Goal: Transaction & Acquisition: Download file/media

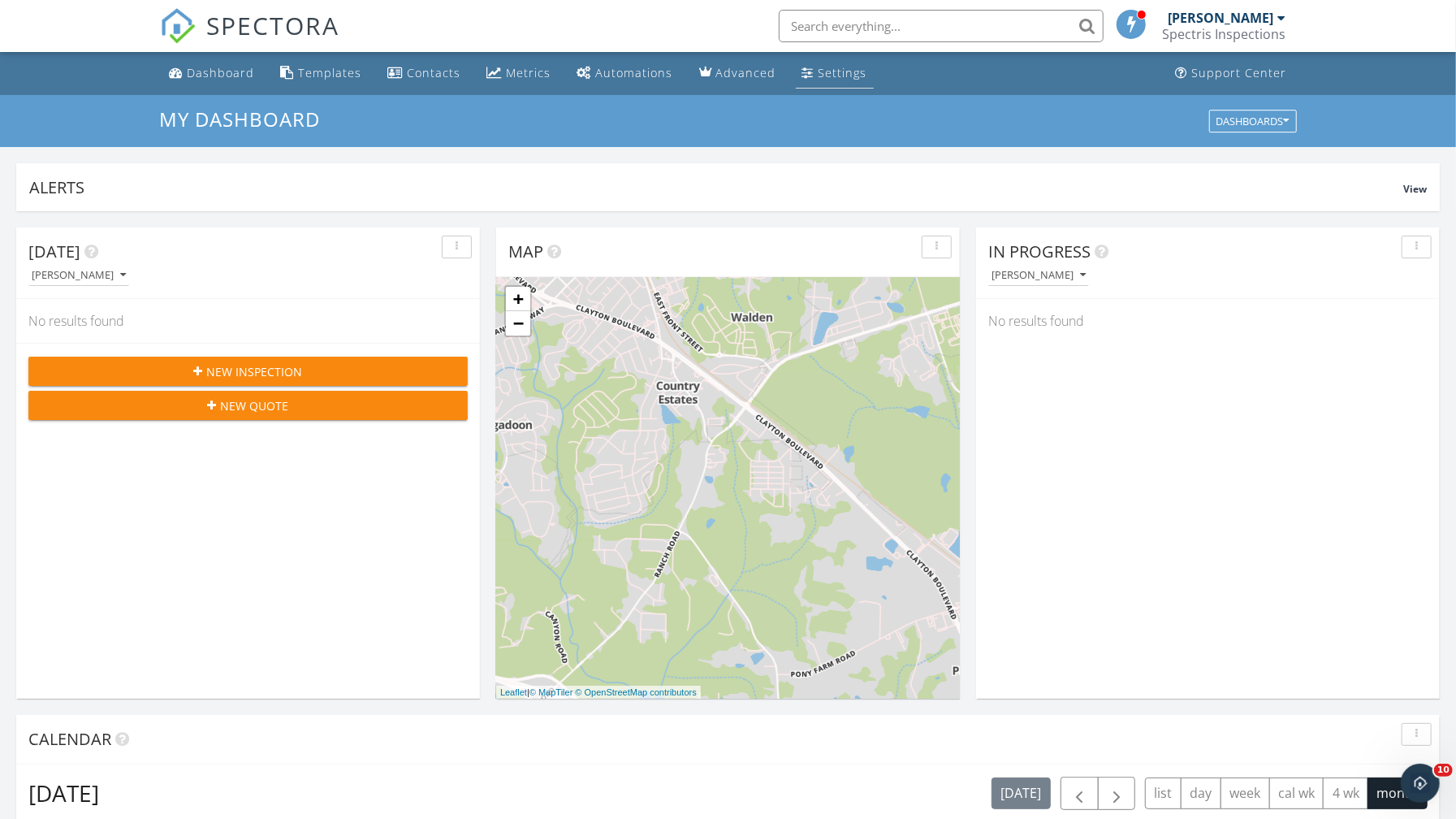
click at [796, 76] on link "Settings" at bounding box center [835, 74] width 78 height 30
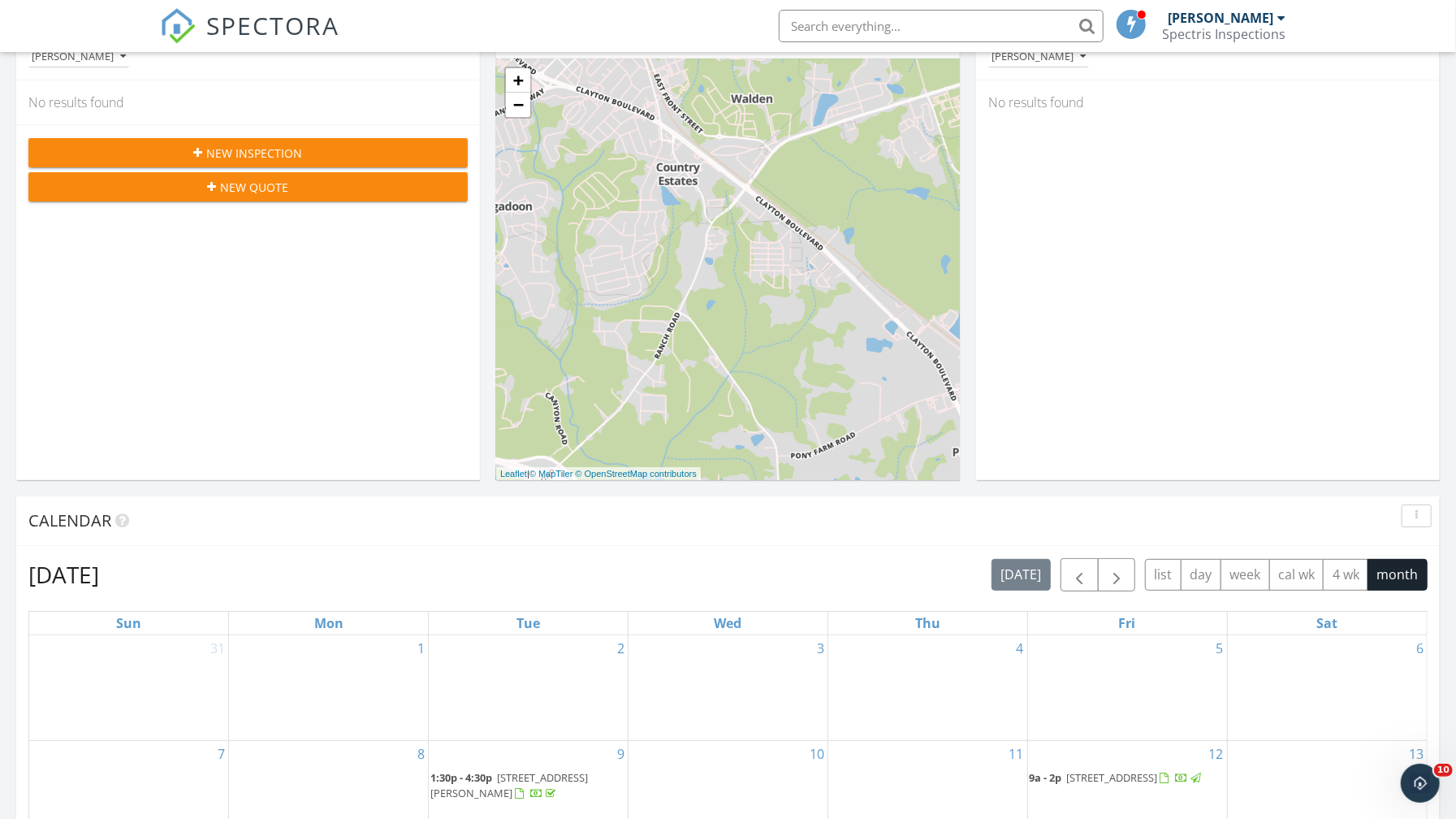
scroll to position [315, 0]
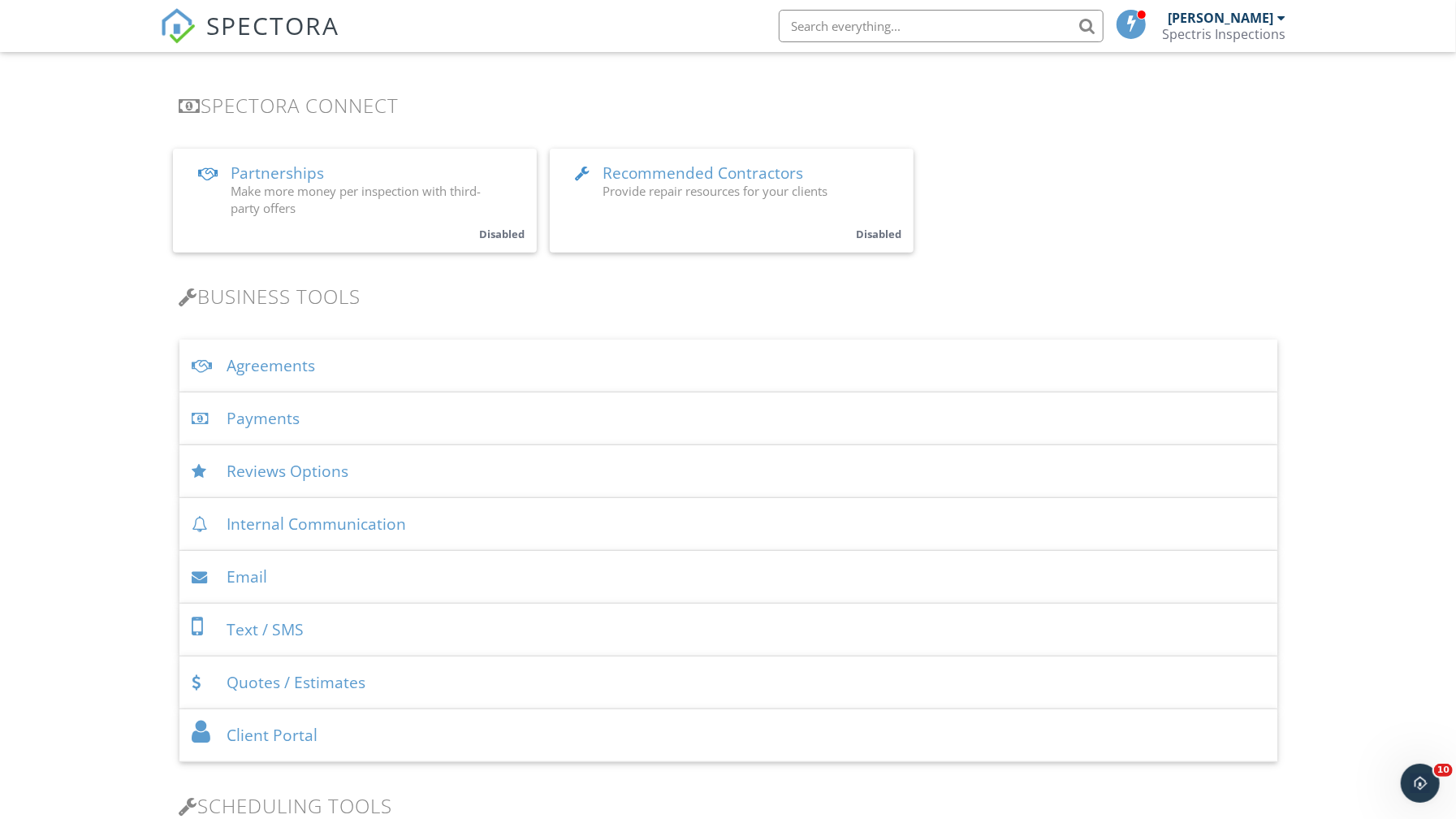
scroll to position [325, 0]
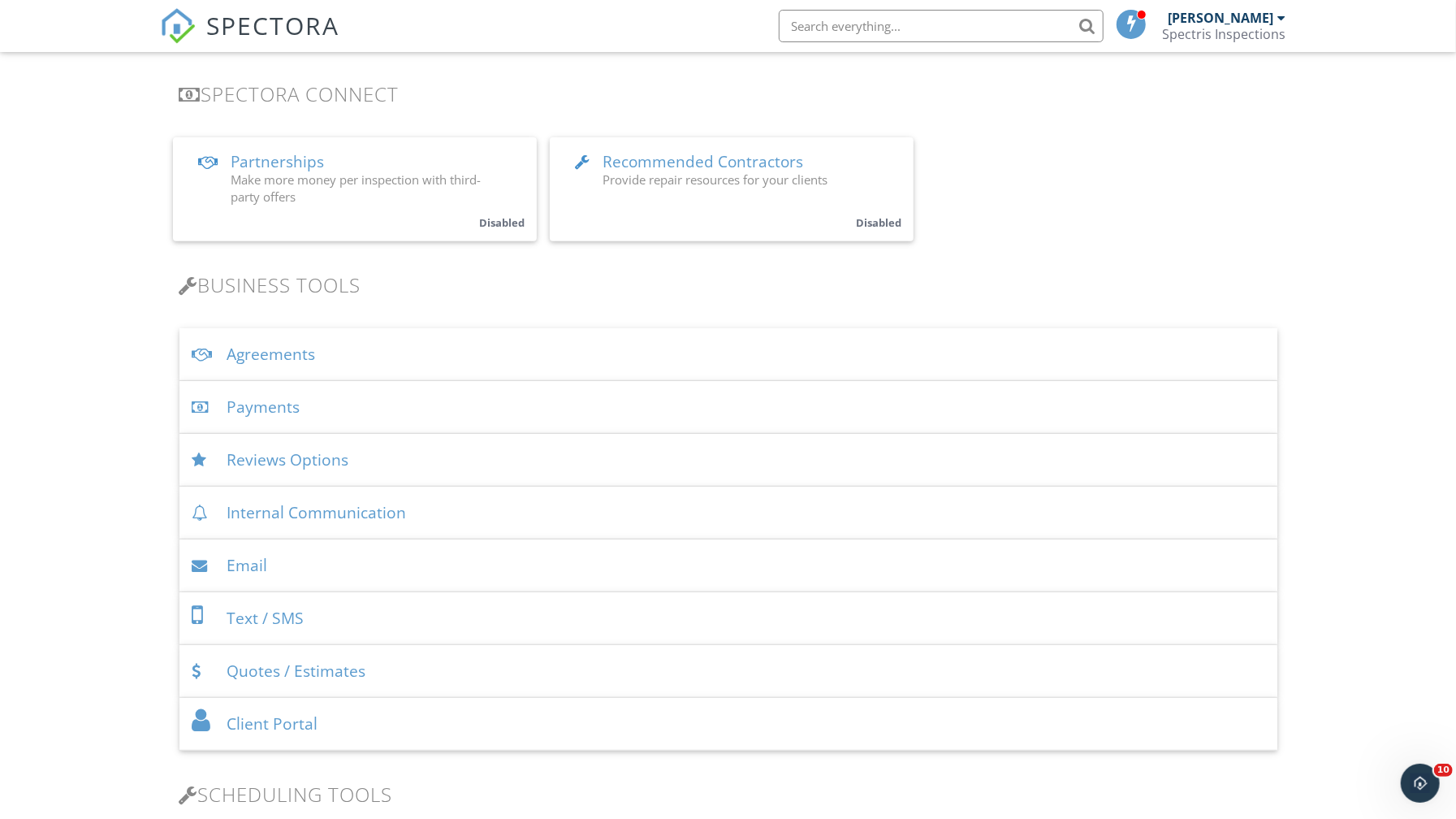
click at [256, 401] on div "Payments" at bounding box center [728, 408] width 1098 height 53
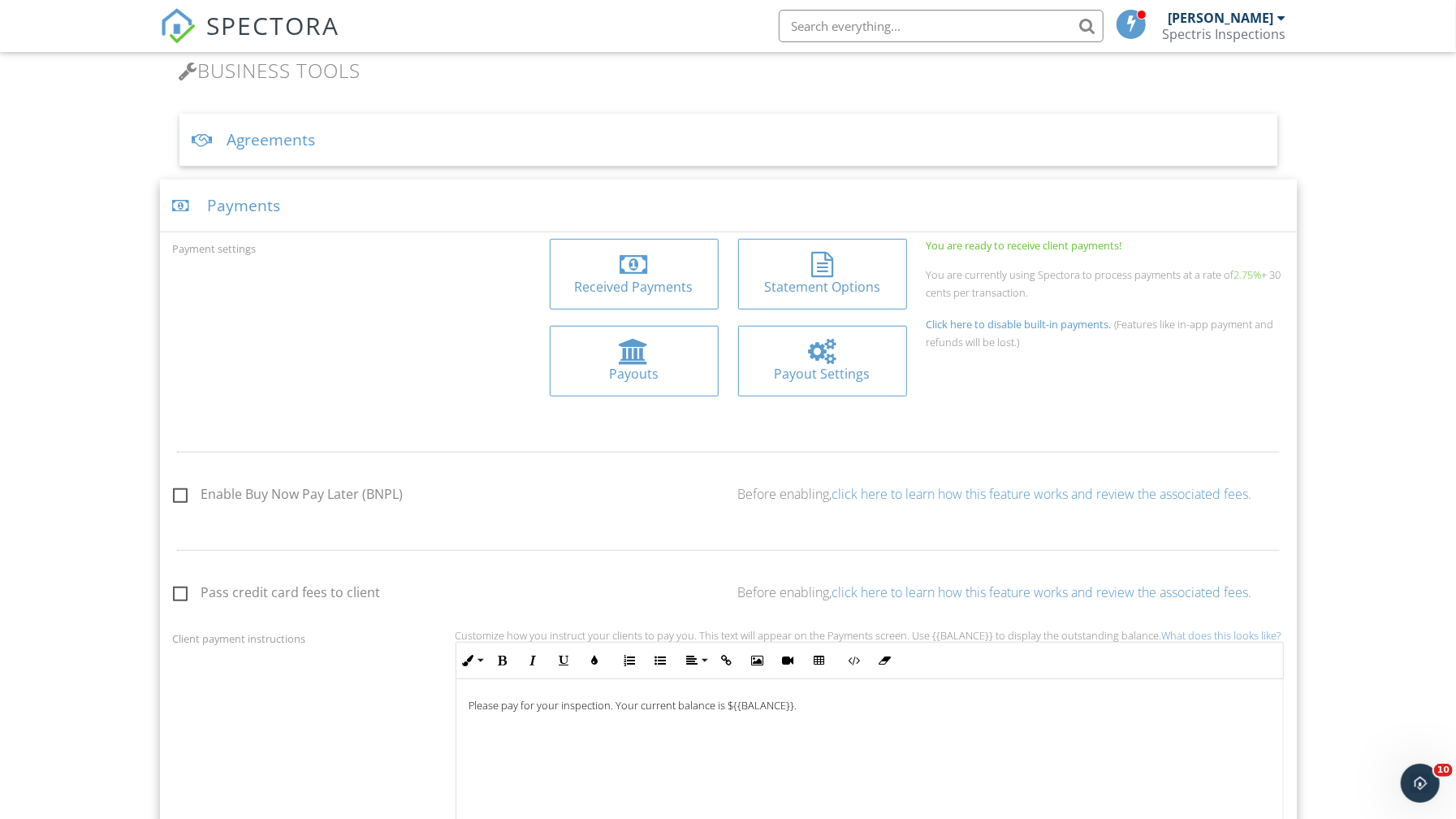
scroll to position [542, 0]
click at [608, 277] on div "Received Payments" at bounding box center [634, 285] width 143 height 18
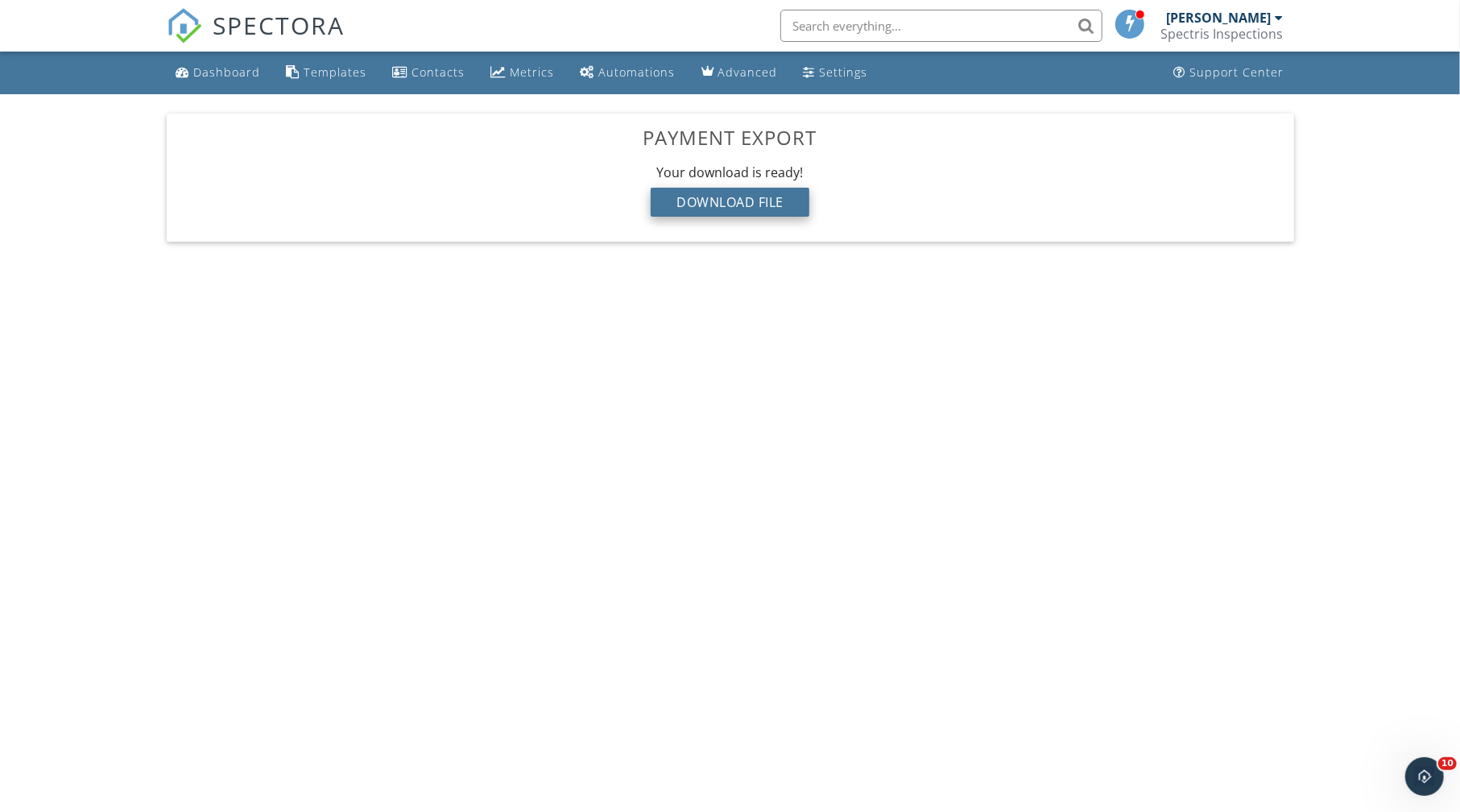
click at [754, 197] on div "Download File" at bounding box center [730, 202] width 158 height 29
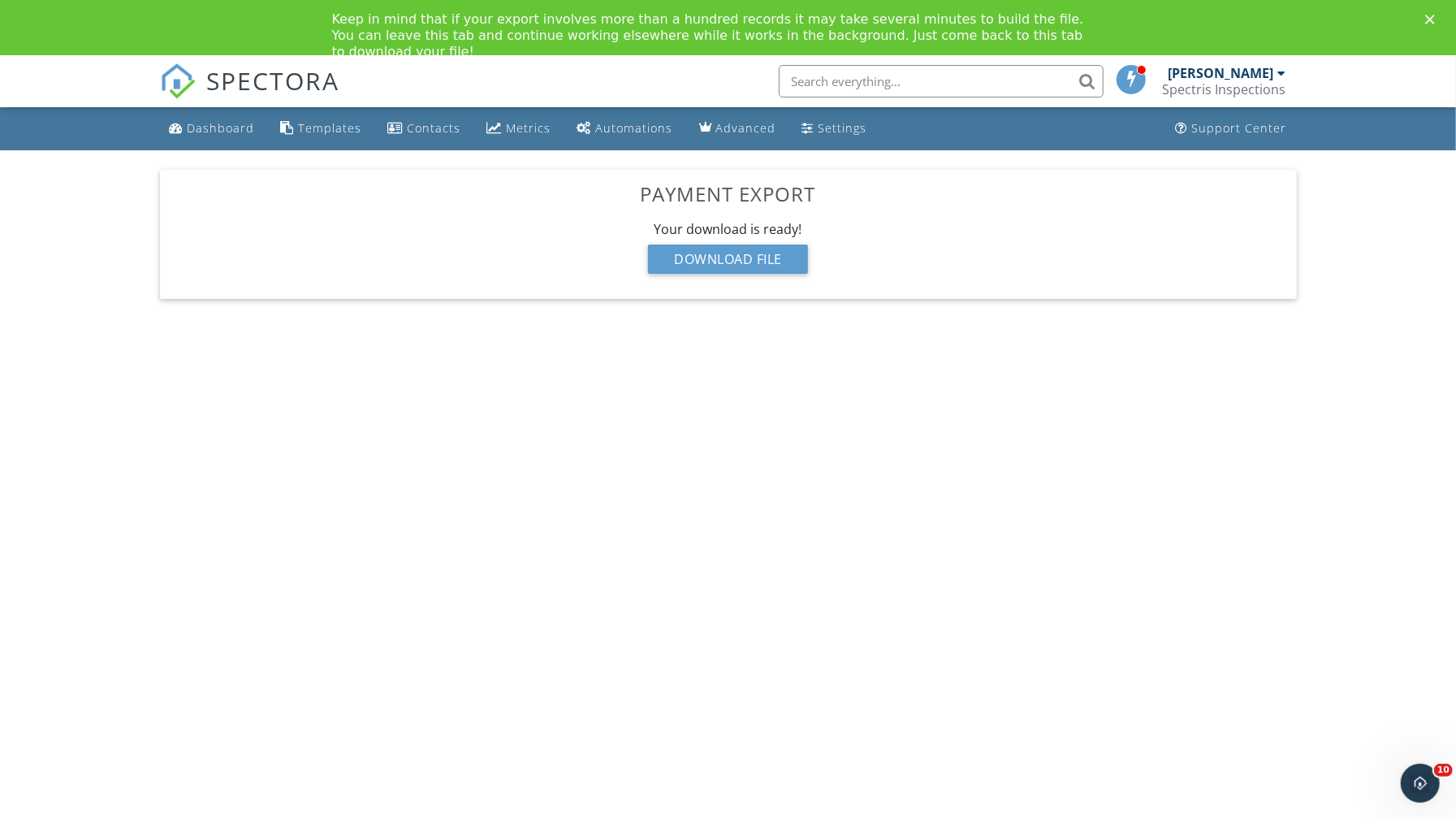
drag, startPoint x: 1141, startPoint y: 382, endPoint x: 1129, endPoint y: 362, distance: 23.3
click at [1141, 383] on body "SPECTORA Johnny Hill Spectris Inspections Role: Inspector Dashboard New Inspect…" at bounding box center [728, 458] width 1456 height 807
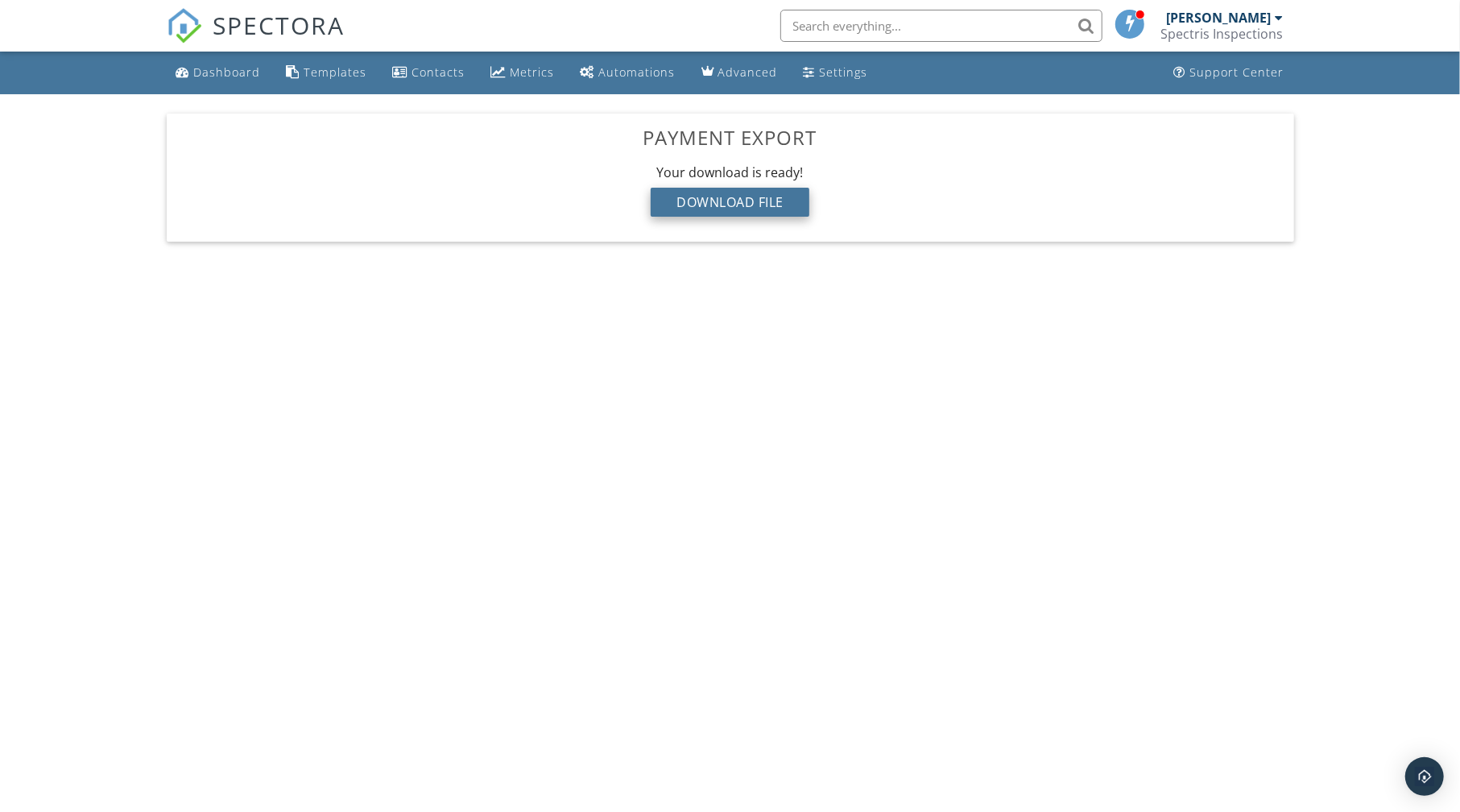
click at [672, 212] on div "Download File" at bounding box center [730, 202] width 158 height 29
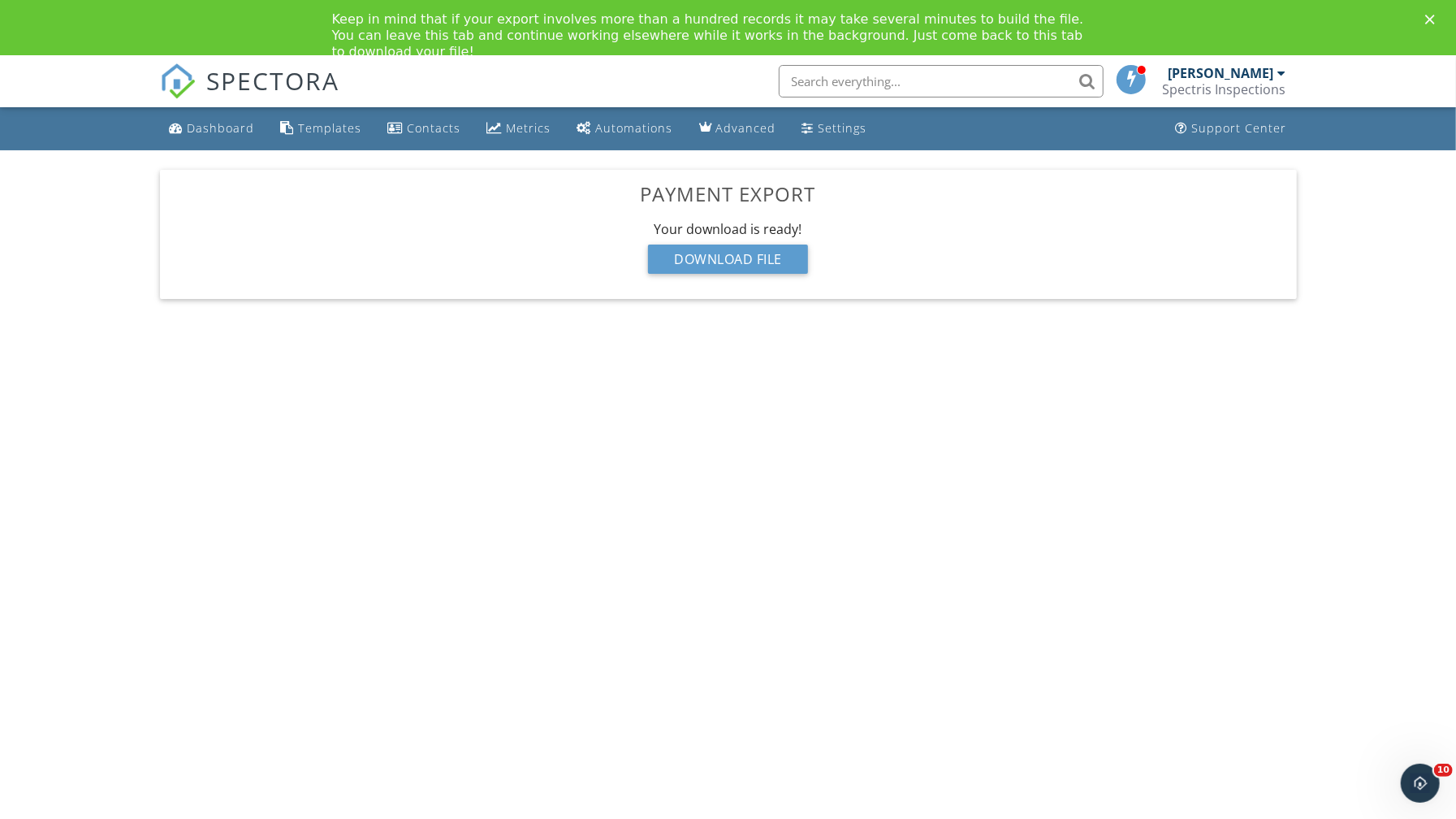
click at [1025, 412] on body "SPECTORA Johnny Hill Spectris Inspections Role: Inspector Dashboard New Inspect…" at bounding box center [728, 458] width 1456 height 807
